Goal: Task Accomplishment & Management: Manage account settings

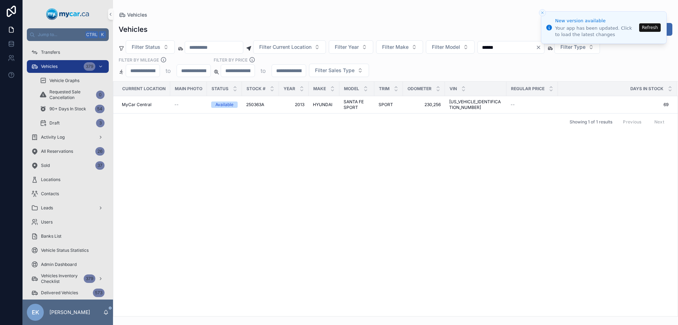
click at [653, 28] on button "Refresh" at bounding box center [651, 27] width 22 height 8
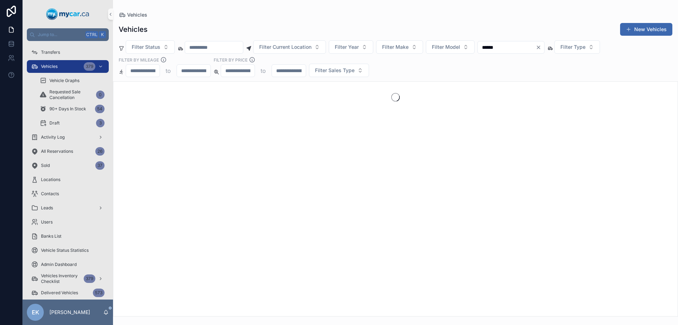
click at [534, 49] on input "******" at bounding box center [507, 47] width 58 height 10
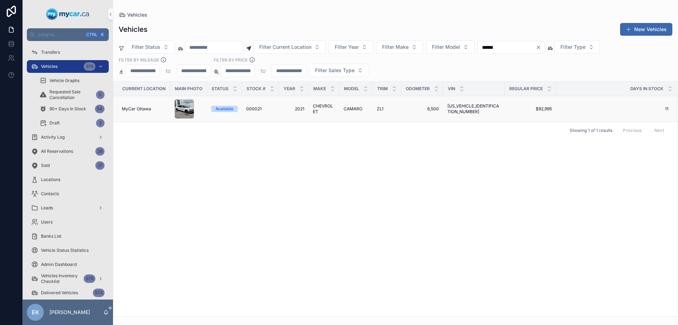
type input "******"
click at [352, 108] on span "CAMARO" at bounding box center [353, 109] width 19 height 6
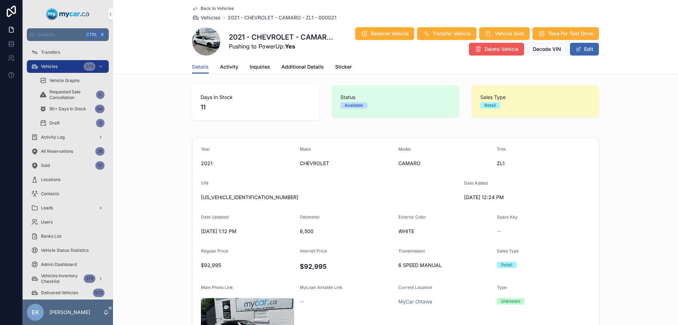
click at [497, 48] on span "Delete Vehicle" at bounding box center [502, 49] width 34 height 7
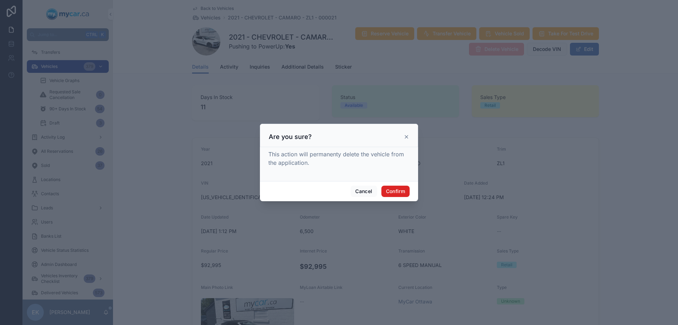
click at [394, 189] on button "Confirm" at bounding box center [396, 191] width 28 height 11
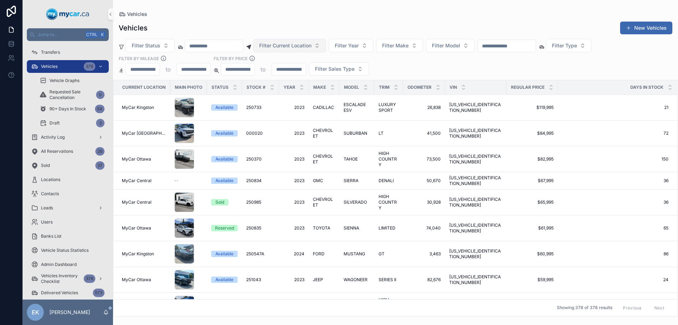
click at [307, 46] on span "Filter Current Location" at bounding box center [285, 45] width 52 height 7
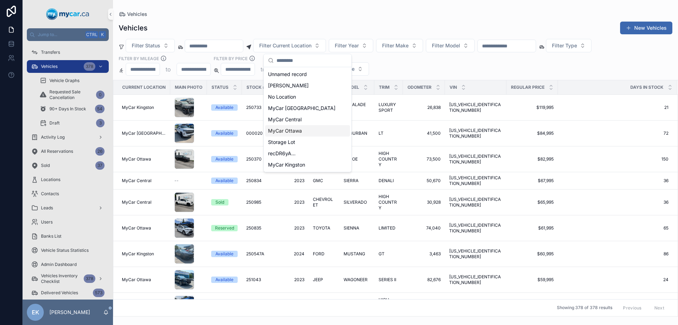
click at [293, 133] on span "MyCar Ottawa" at bounding box center [285, 130] width 34 height 7
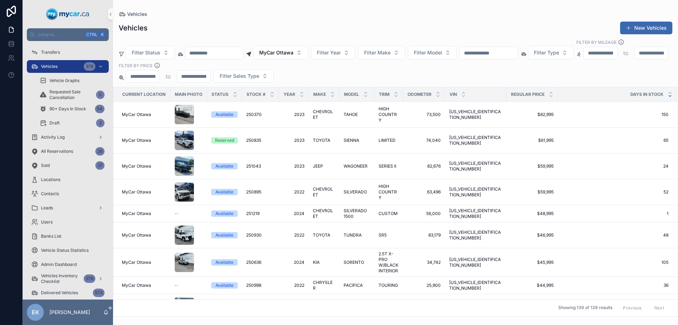
click at [668, 94] on icon "scrollable content" at bounding box center [670, 96] width 5 height 5
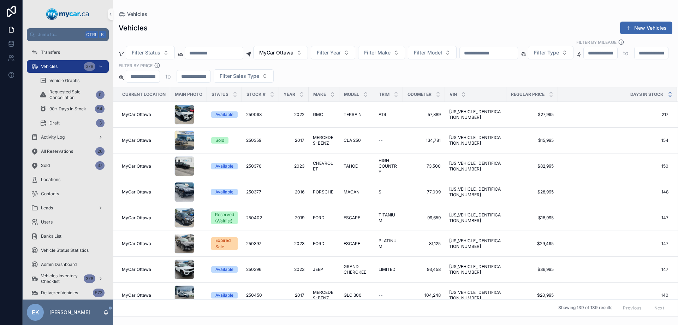
click at [668, 90] on icon "scrollable content" at bounding box center [670, 92] width 5 height 5
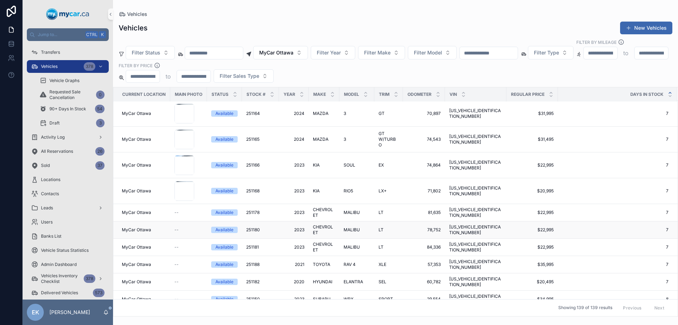
scroll to position [212, 0]
